Goal: Navigation & Orientation: Find specific page/section

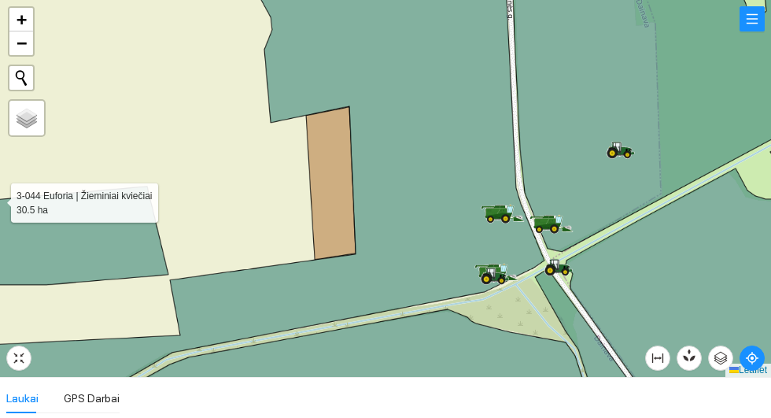
click at [420, 146] on icon at bounding box center [252, 188] width 583 height 454
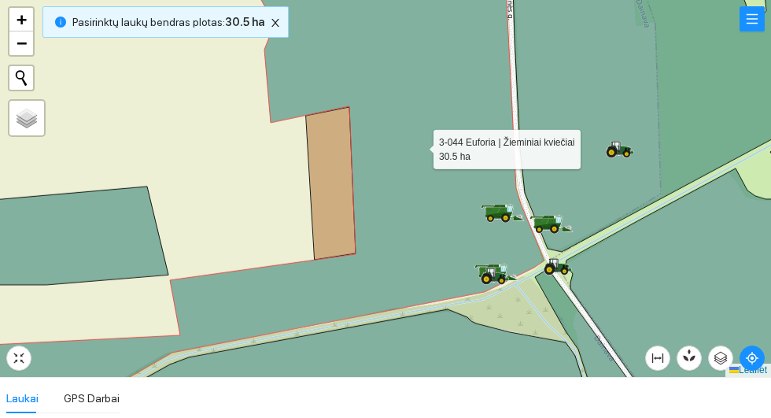
scroll to position [2253, 0]
click at [161, 93] on div at bounding box center [385, 188] width 771 height 377
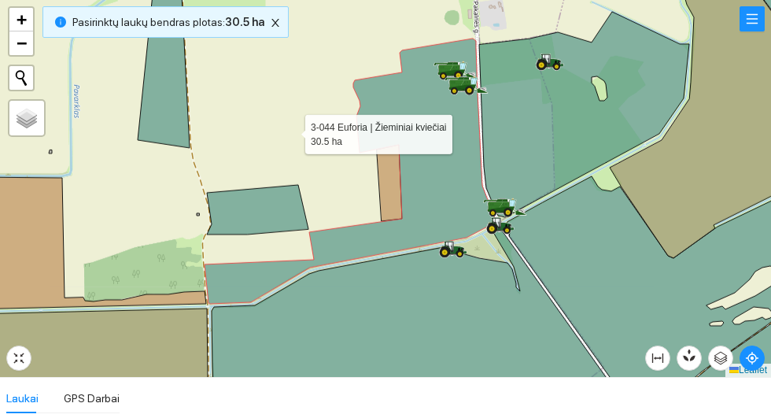
click at [264, 113] on div at bounding box center [385, 188] width 771 height 377
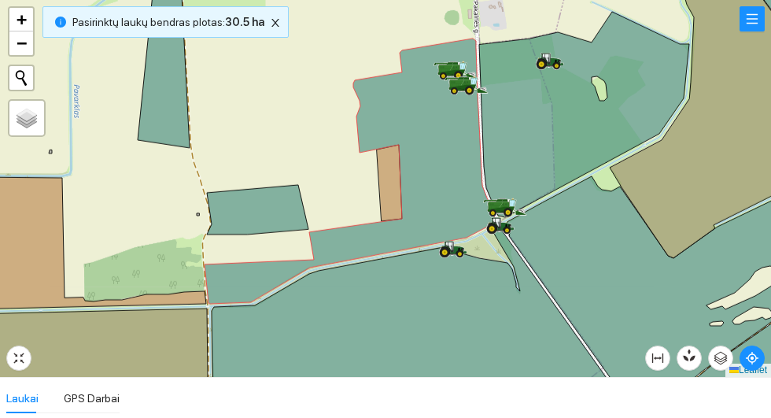
click at [430, 155] on icon at bounding box center [351, 171] width 292 height 265
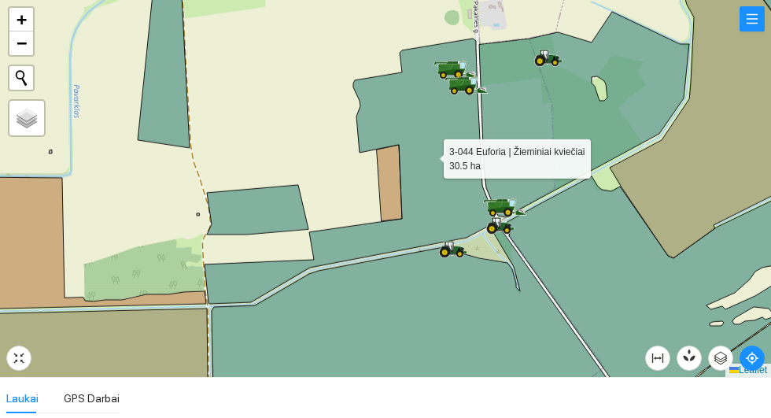
click at [274, 93] on div at bounding box center [385, 188] width 771 height 377
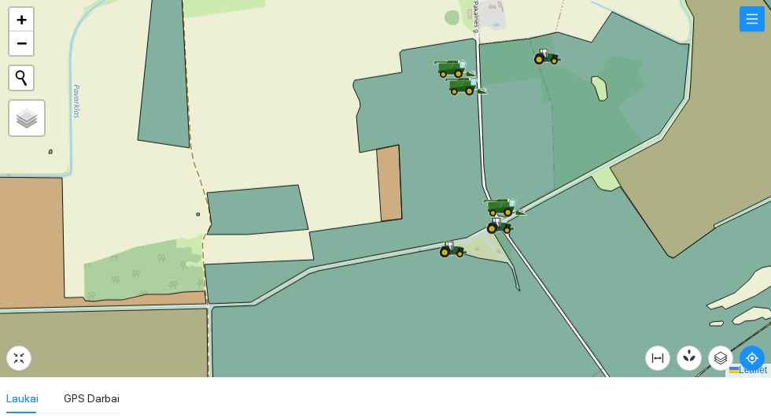
click at [545, 116] on icon at bounding box center [584, 114] width 210 height 205
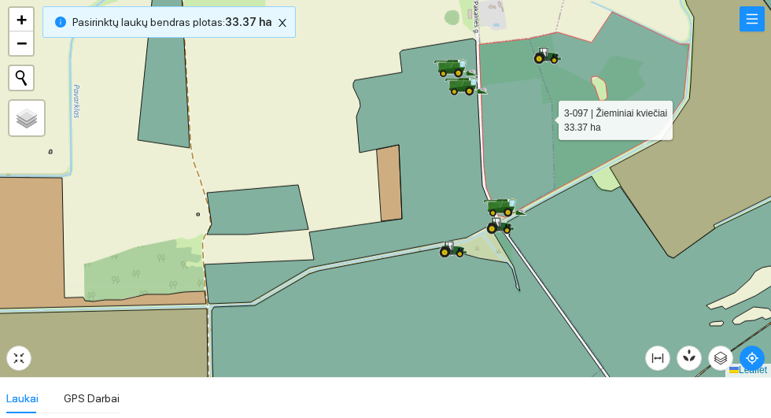
scroll to position [331, 0]
click at [274, 104] on div at bounding box center [385, 188] width 771 height 377
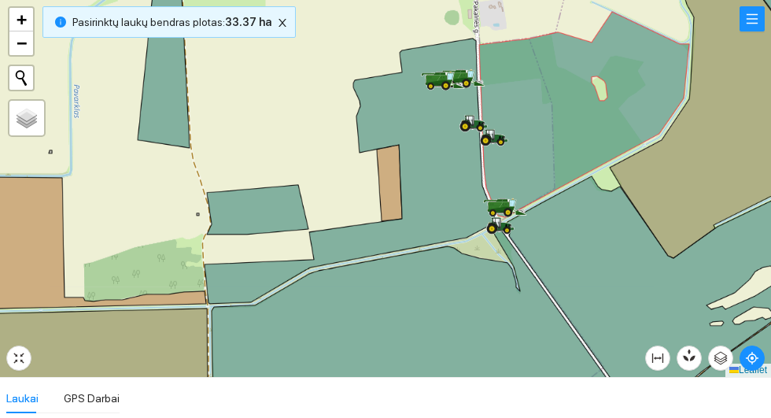
scroll to position [331, 0]
